Goal: Information Seeking & Learning: Understand process/instructions

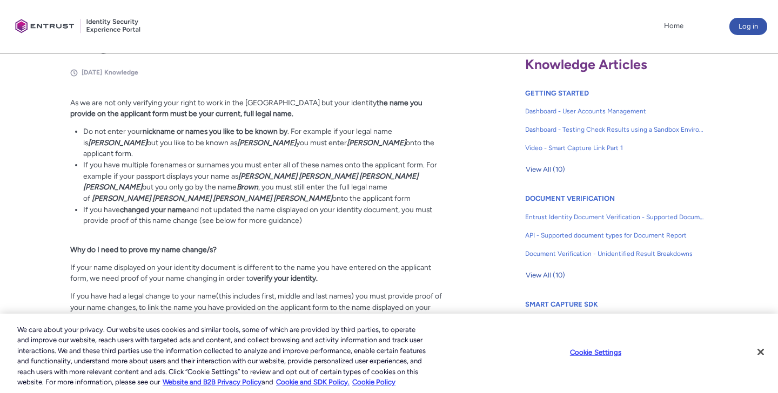
scroll to position [245, 0]
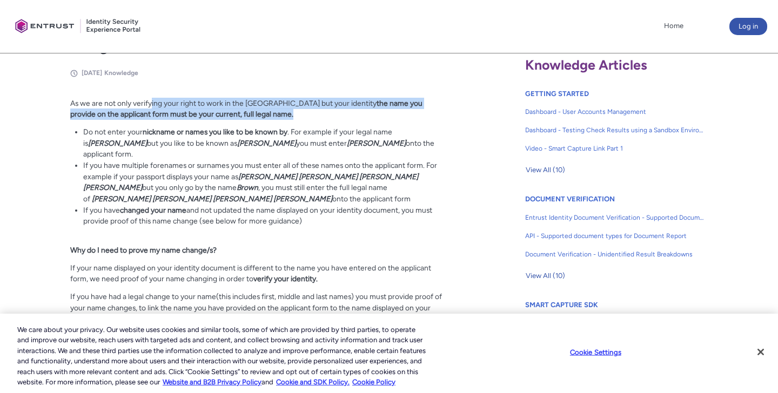
drag, startPoint x: 150, startPoint y: 98, endPoint x: 207, endPoint y: 117, distance: 60.3
click at [207, 117] on p "As we are not only verifying your right to work in the [GEOGRAPHIC_DATA] but yo…" at bounding box center [259, 109] width 379 height 22
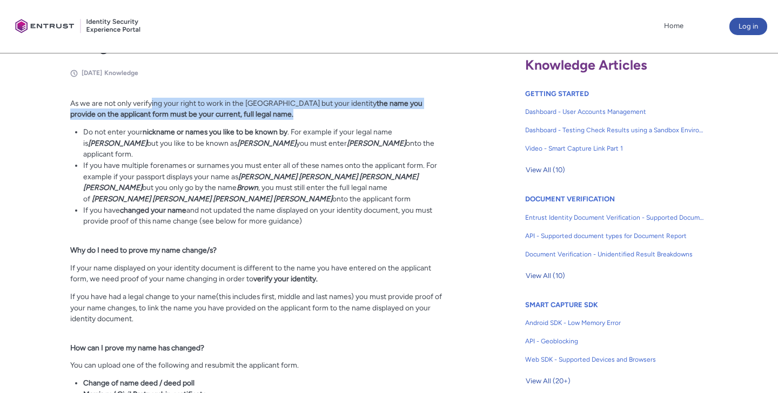
click at [207, 117] on strong "the name you provide on the applicant form must be your current, full legal nam…" at bounding box center [246, 109] width 352 height 20
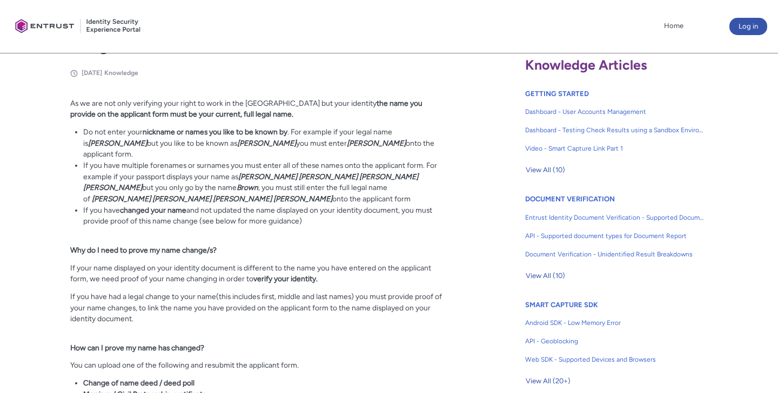
drag, startPoint x: 179, startPoint y: 99, endPoint x: 210, endPoint y: 117, distance: 35.1
click at [210, 117] on p "As we are not only verifying your right to work in the [GEOGRAPHIC_DATA] but yo…" at bounding box center [259, 109] width 379 height 22
click at [210, 117] on strong "the name you provide on the applicant form must be your current, full legal nam…" at bounding box center [246, 109] width 352 height 20
drag, startPoint x: 168, startPoint y: 111, endPoint x: 232, endPoint y: 124, distance: 65.1
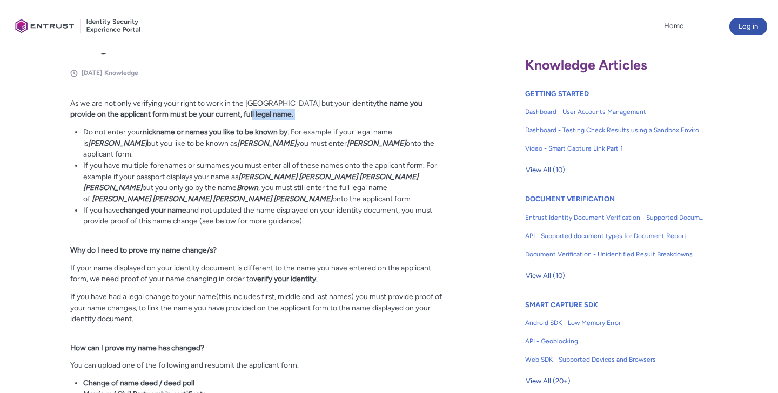
drag, startPoint x: 155, startPoint y: 132, endPoint x: 279, endPoint y: 136, distance: 123.8
click at [280, 136] on strong "nickname or names you like to be known by" at bounding box center [215, 132] width 145 height 9
click at [279, 136] on strong "nickname or names you like to be known by" at bounding box center [215, 132] width 145 height 9
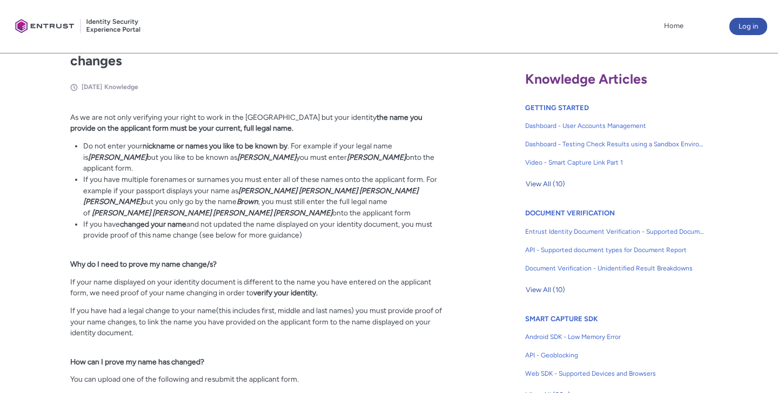
scroll to position [229, 0]
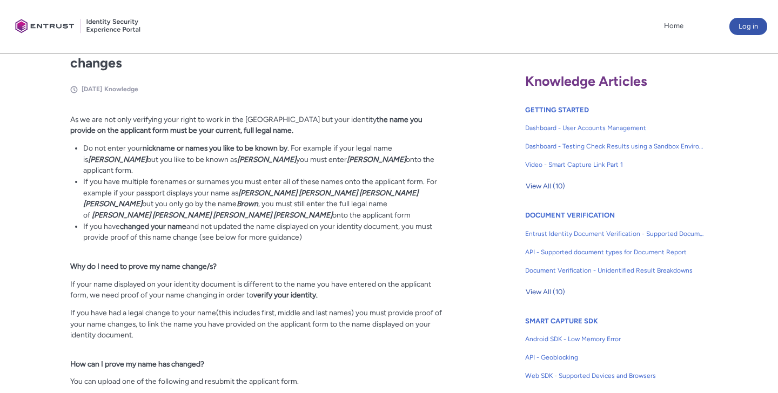
drag, startPoint x: 185, startPoint y: 149, endPoint x: 280, endPoint y: 172, distance: 98.5
click at [280, 172] on ul "Do not enter your nickname or names you like to be known by . For example if yo…" at bounding box center [266, 193] width 366 height 101
drag, startPoint x: 204, startPoint y: 158, endPoint x: 310, endPoint y: 158, distance: 105.4
click at [310, 158] on li "Do not enter your nickname or names you like to be known by . For example if yo…" at bounding box center [266, 160] width 366 height 34
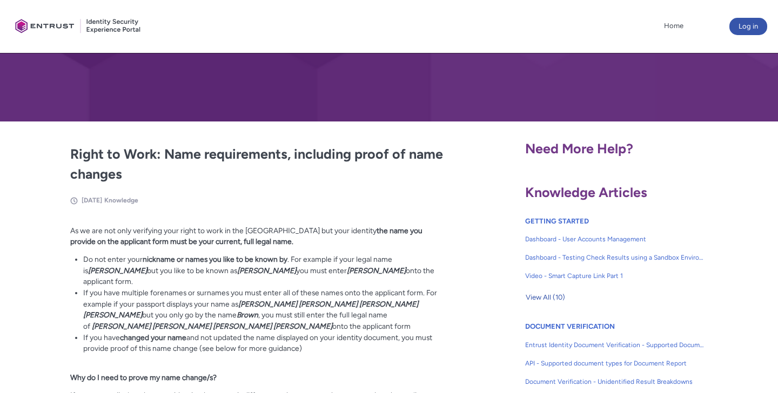
scroll to position [150, 0]
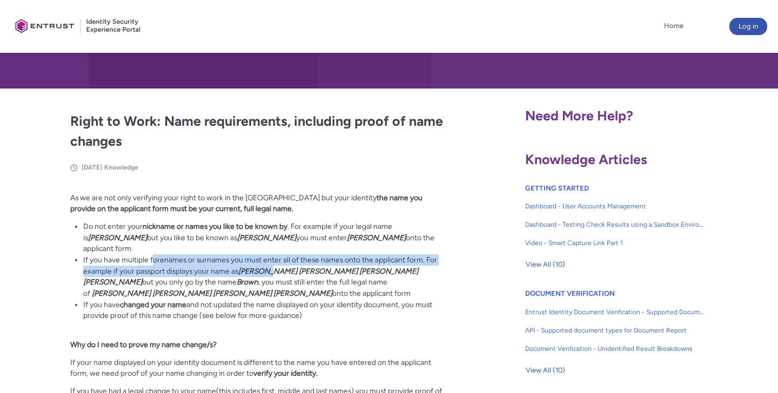
drag, startPoint x: 152, startPoint y: 248, endPoint x: 270, endPoint y: 260, distance: 118.4
click at [270, 260] on li "If you have multiple forenames or surnames you must enter all of these names on…" at bounding box center [266, 276] width 366 height 45
click at [270, 267] on strong "[PERSON_NAME] [PERSON_NAME] [PERSON_NAME] [PERSON_NAME]" at bounding box center [250, 277] width 335 height 20
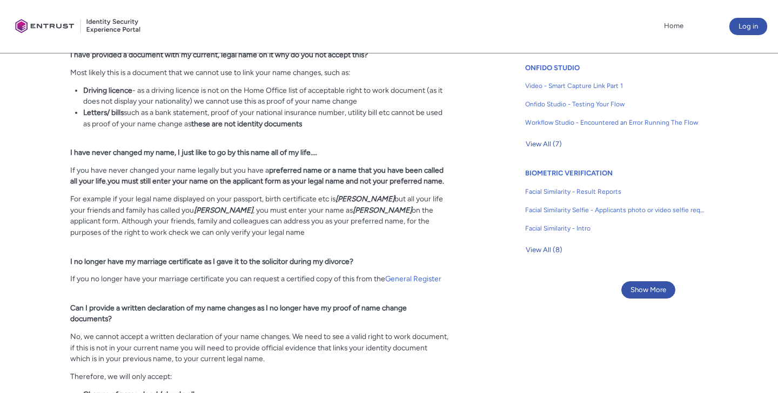
scroll to position [950, 0]
